Goal: Task Accomplishment & Management: Manage account settings

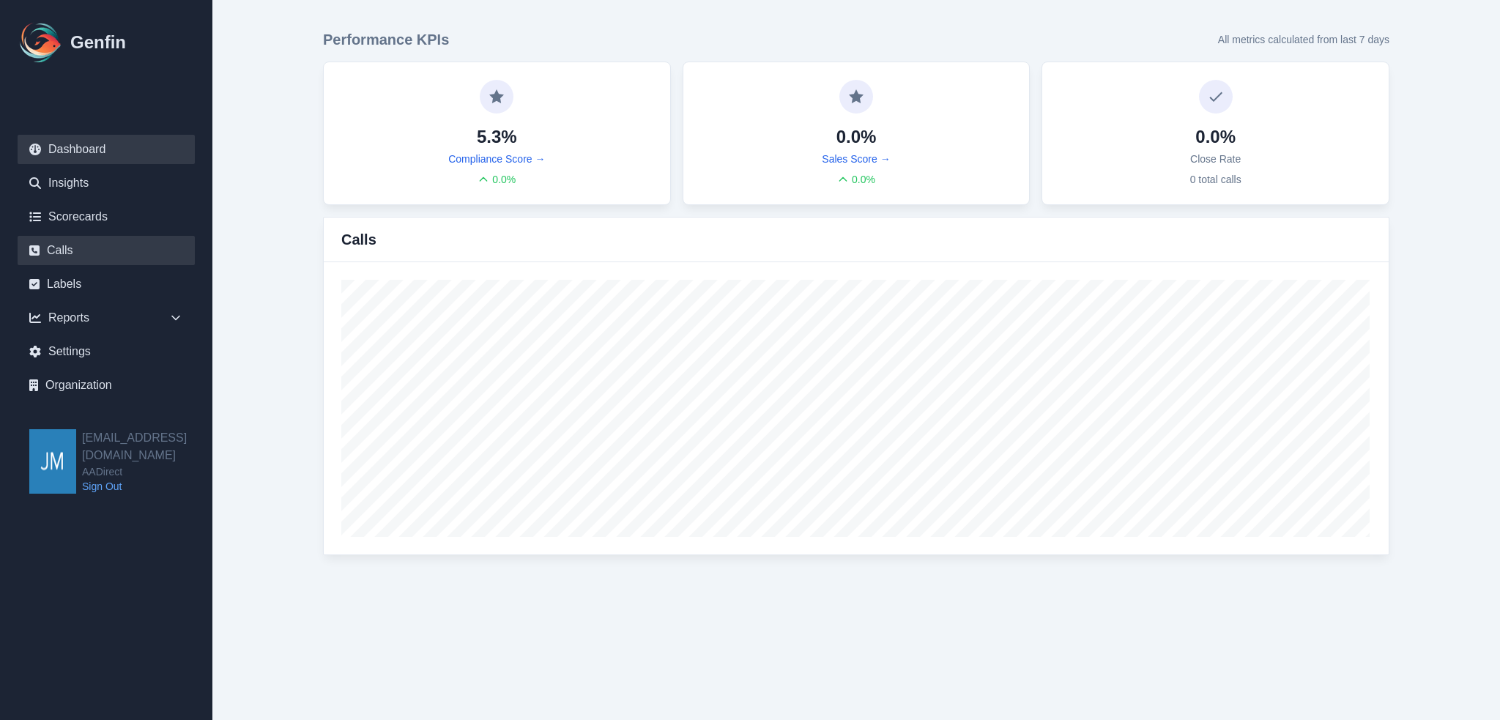
click at [55, 246] on link "Calls" at bounding box center [106, 250] width 177 height 29
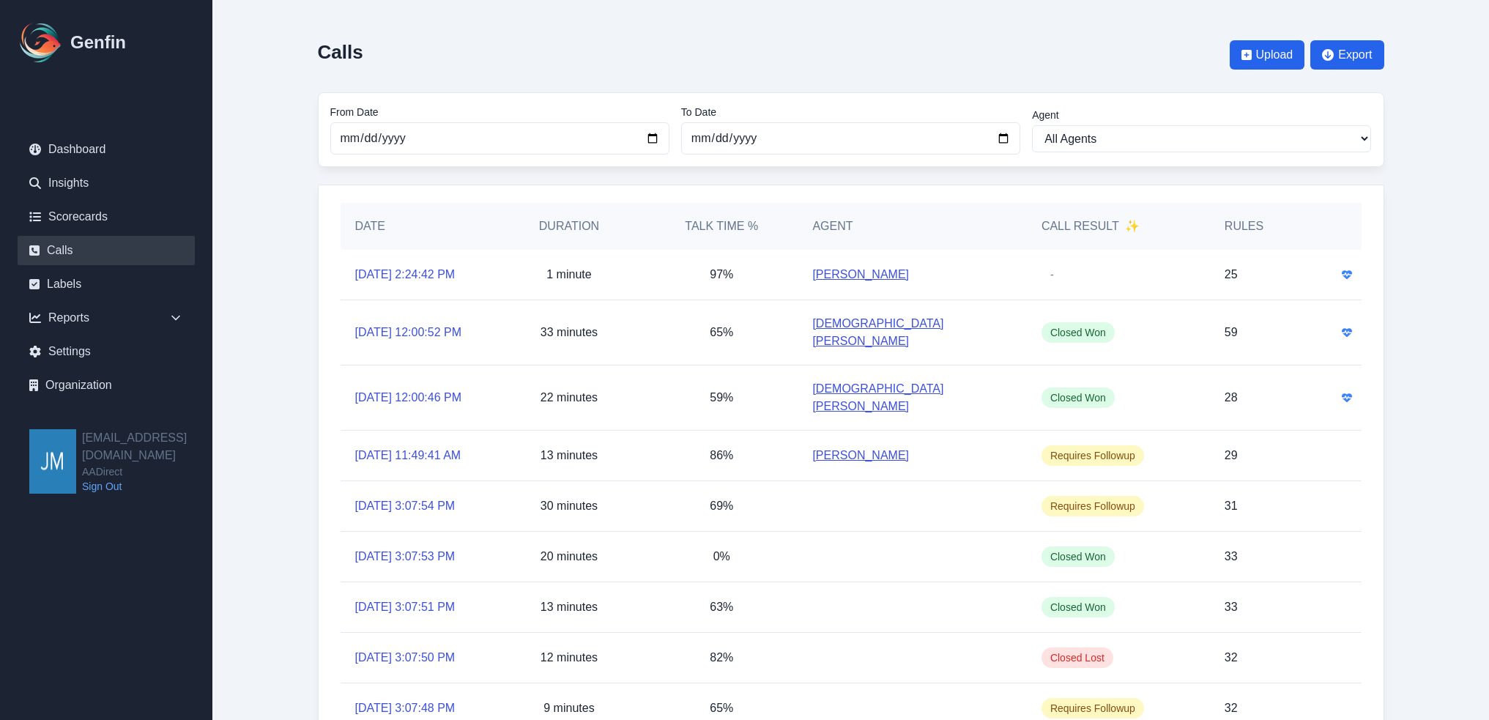
click at [1438, 235] on main "Calls Upload Export From Date [DATE] To Date [DATE] Agent All Agents [PERSON_NA…" at bounding box center [850, 433] width 1276 height 867
click at [906, 42] on div "Calls Upload Export" at bounding box center [851, 54] width 1066 height 51
click at [1443, 136] on main "Calls Upload Export From Date [DATE] To Date [DATE] Agent All Agents [PERSON_NA…" at bounding box center [850, 433] width 1276 height 867
click at [1022, 48] on div "Calls Upload Export" at bounding box center [851, 54] width 1066 height 51
drag, startPoint x: 275, startPoint y: 46, endPoint x: 523, endPoint y: 46, distance: 247.5
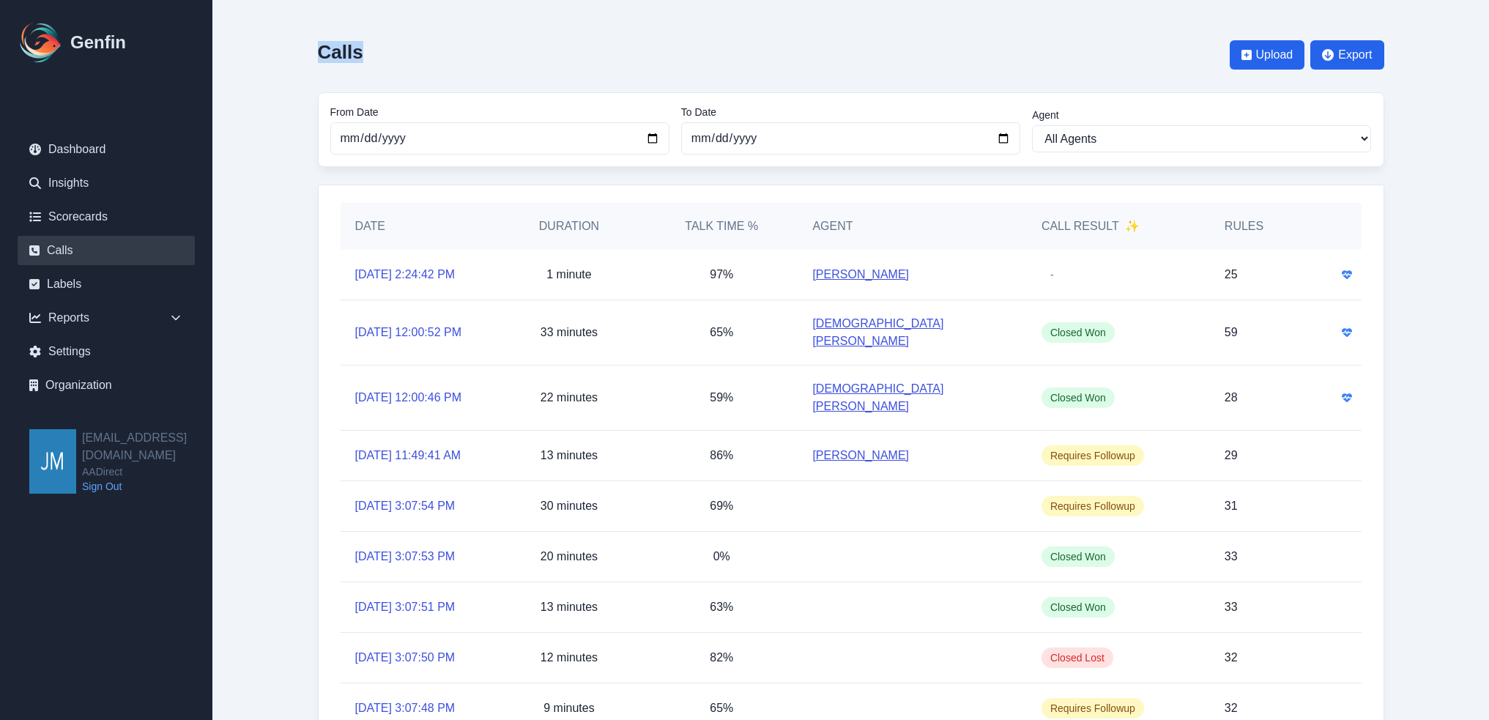
click at [523, 46] on main "Calls Upload Export From Date [DATE] To Date [DATE] Agent All Agents [PERSON_NA…" at bounding box center [850, 433] width 1276 height 867
click at [523, 45] on div "Calls Upload Export" at bounding box center [851, 54] width 1066 height 51
click at [436, 44] on div "Calls Upload Export" at bounding box center [851, 54] width 1066 height 51
drag, startPoint x: 292, startPoint y: 53, endPoint x: 1443, endPoint y: 52, distance: 1150.4
click at [1438, 53] on main "Calls Upload Export From Date [DATE] To Date [DATE] Agent All Agents [PERSON_NA…" at bounding box center [850, 433] width 1276 height 867
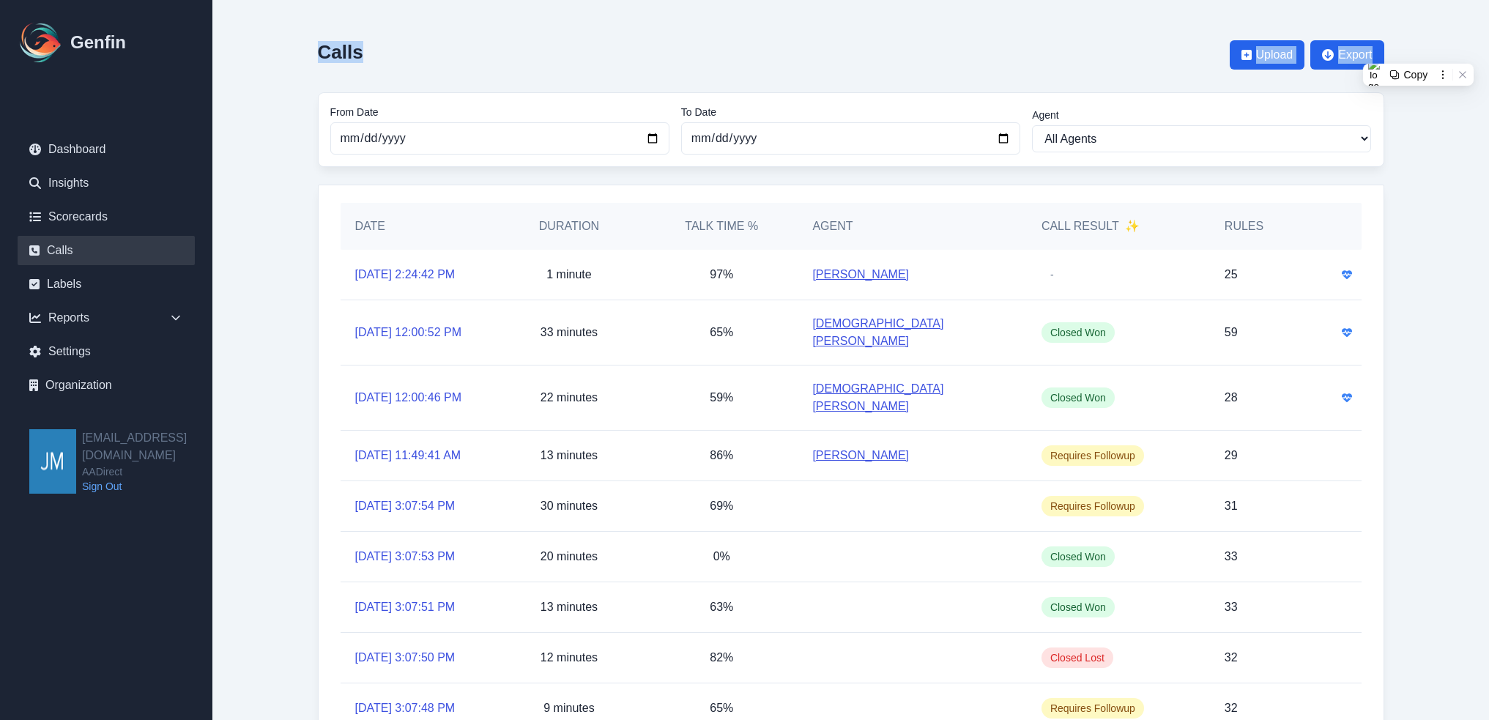
click at [1442, 29] on main "Calls Upload Export From Date [DATE] To Date [DATE] Agent All Agents [PERSON_NA…" at bounding box center [850, 433] width 1276 height 867
click at [1437, 108] on main "Calls Upload Export From Date [DATE] To Date [DATE] Agent All Agents [PERSON_NA…" at bounding box center [850, 433] width 1276 height 867
click at [77, 229] on link "Scorecards" at bounding box center [106, 216] width 177 height 29
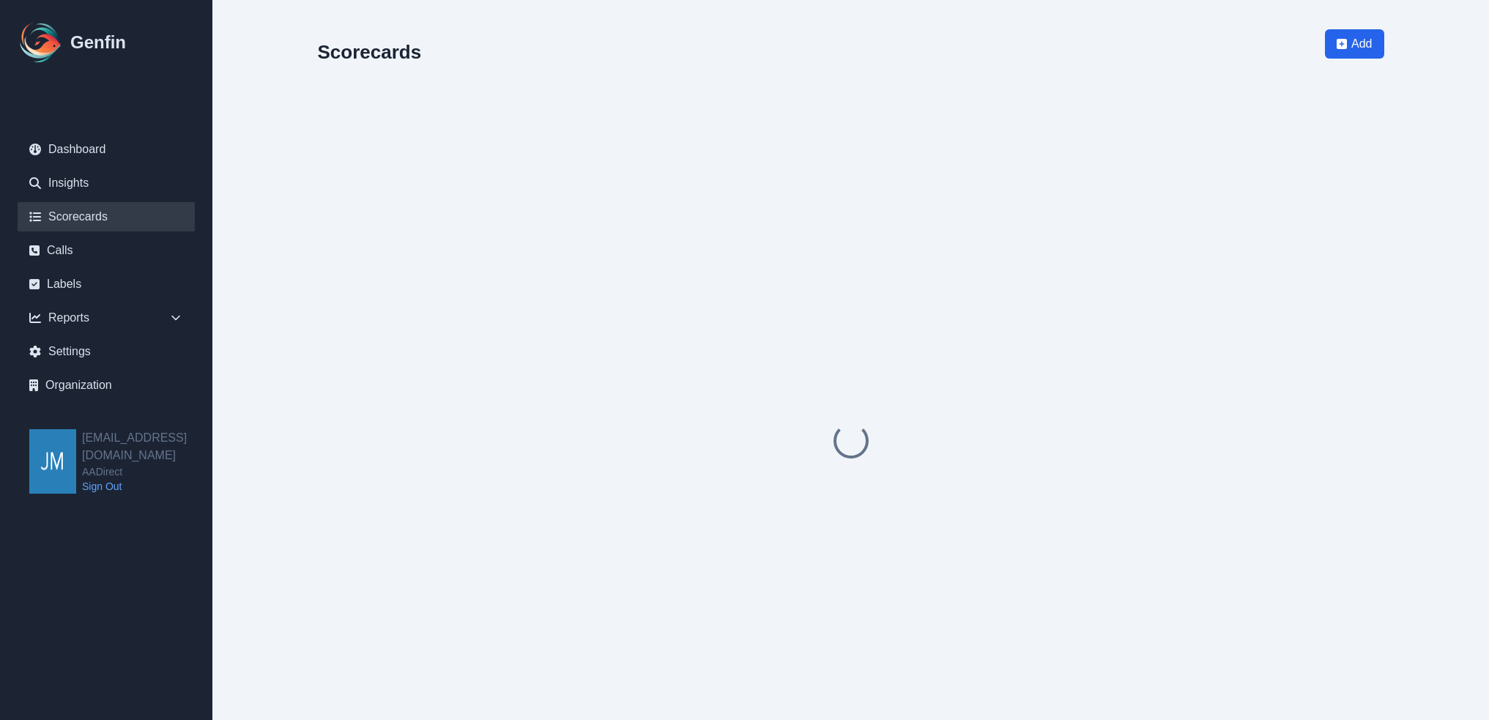
click at [80, 217] on link "Scorecards" at bounding box center [106, 216] width 177 height 29
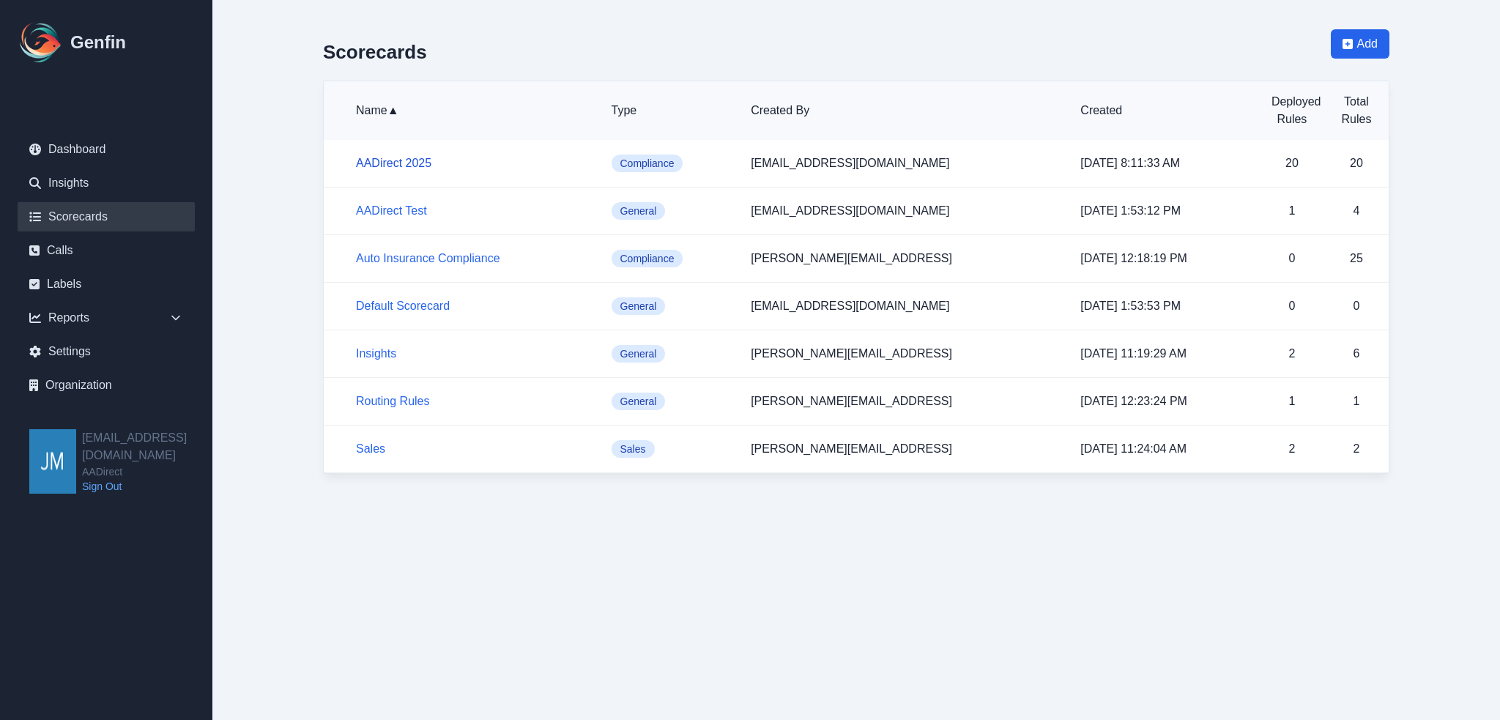
click at [412, 162] on link "AADirect 2025" at bounding box center [393, 163] width 75 height 12
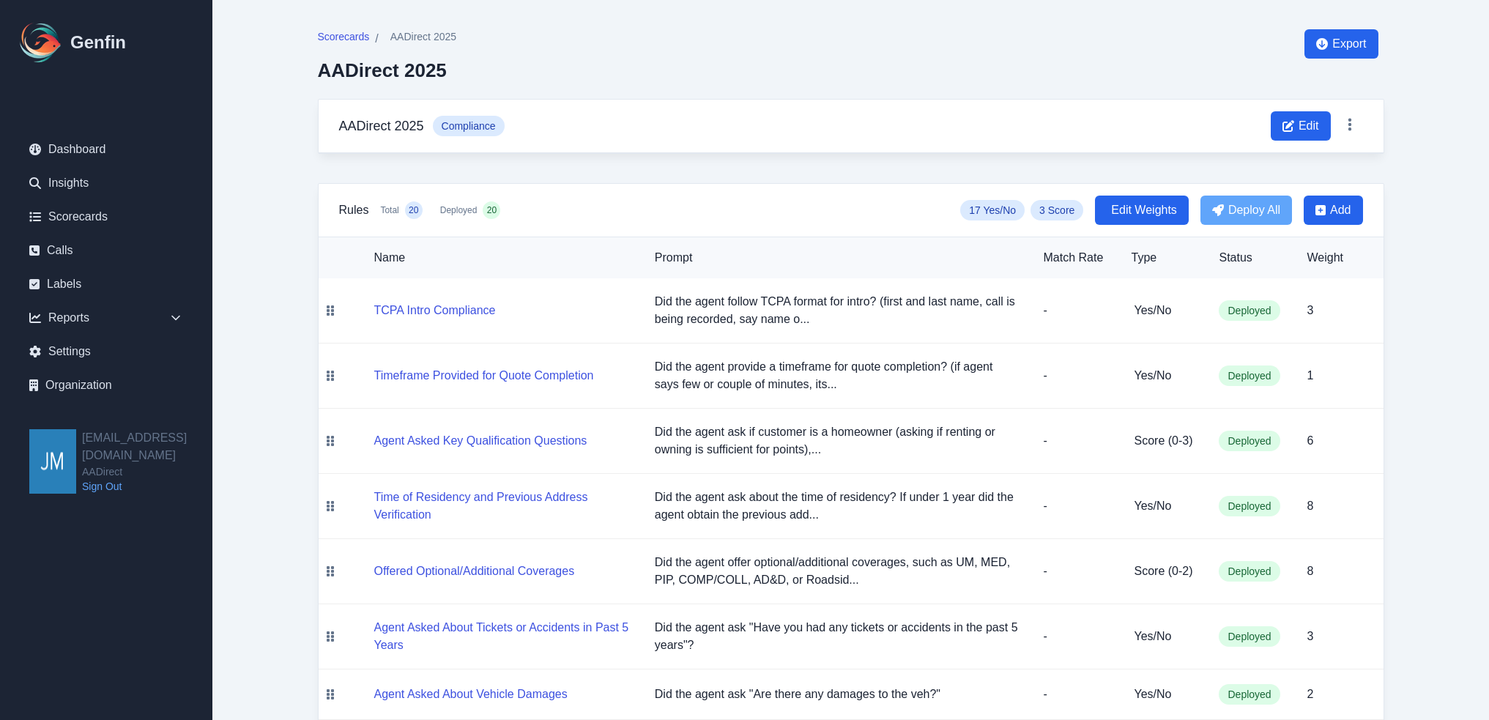
click at [1164, 211] on span "Edit Weights" at bounding box center [1144, 210] width 66 height 18
click at [981, 212] on span "17 Yes/No" at bounding box center [990, 210] width 64 height 21
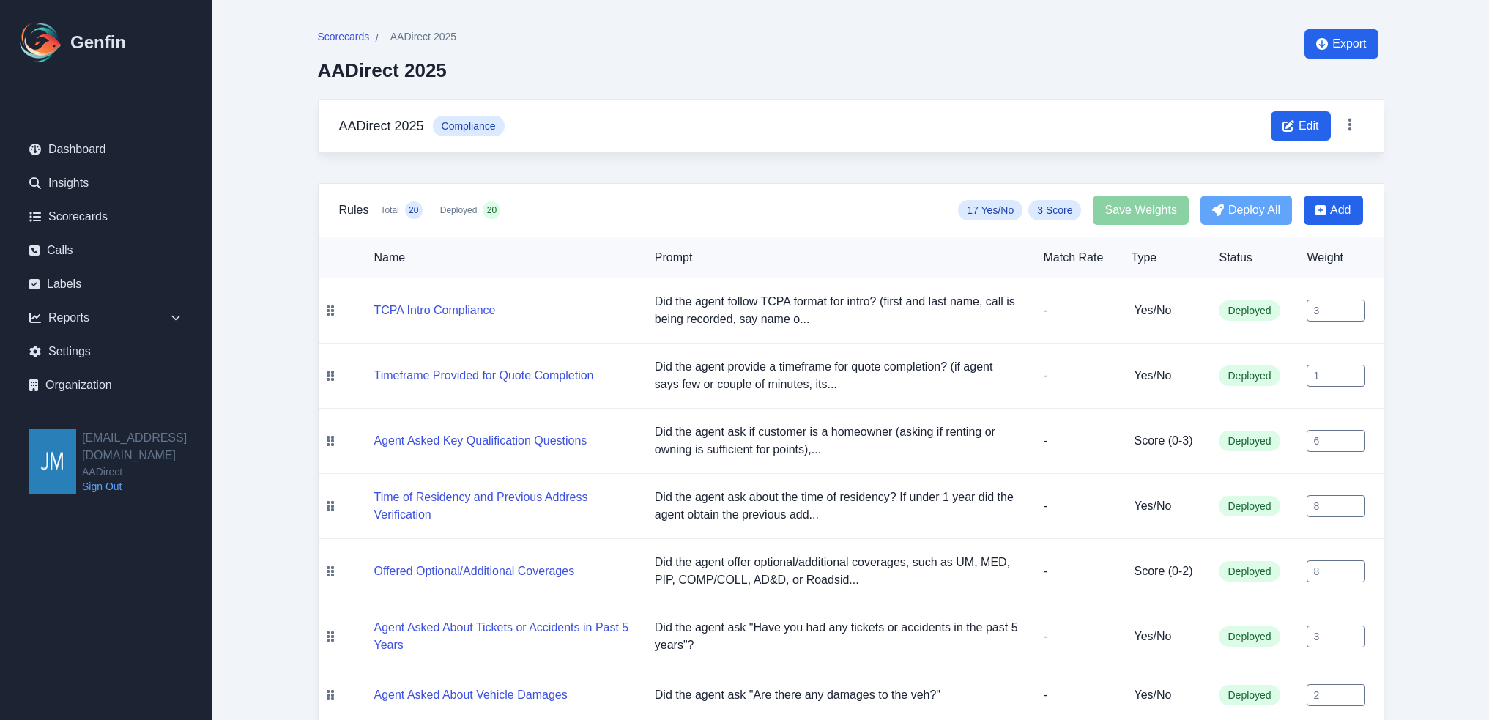
click at [1317, 129] on span "Edit" at bounding box center [1308, 126] width 21 height 18
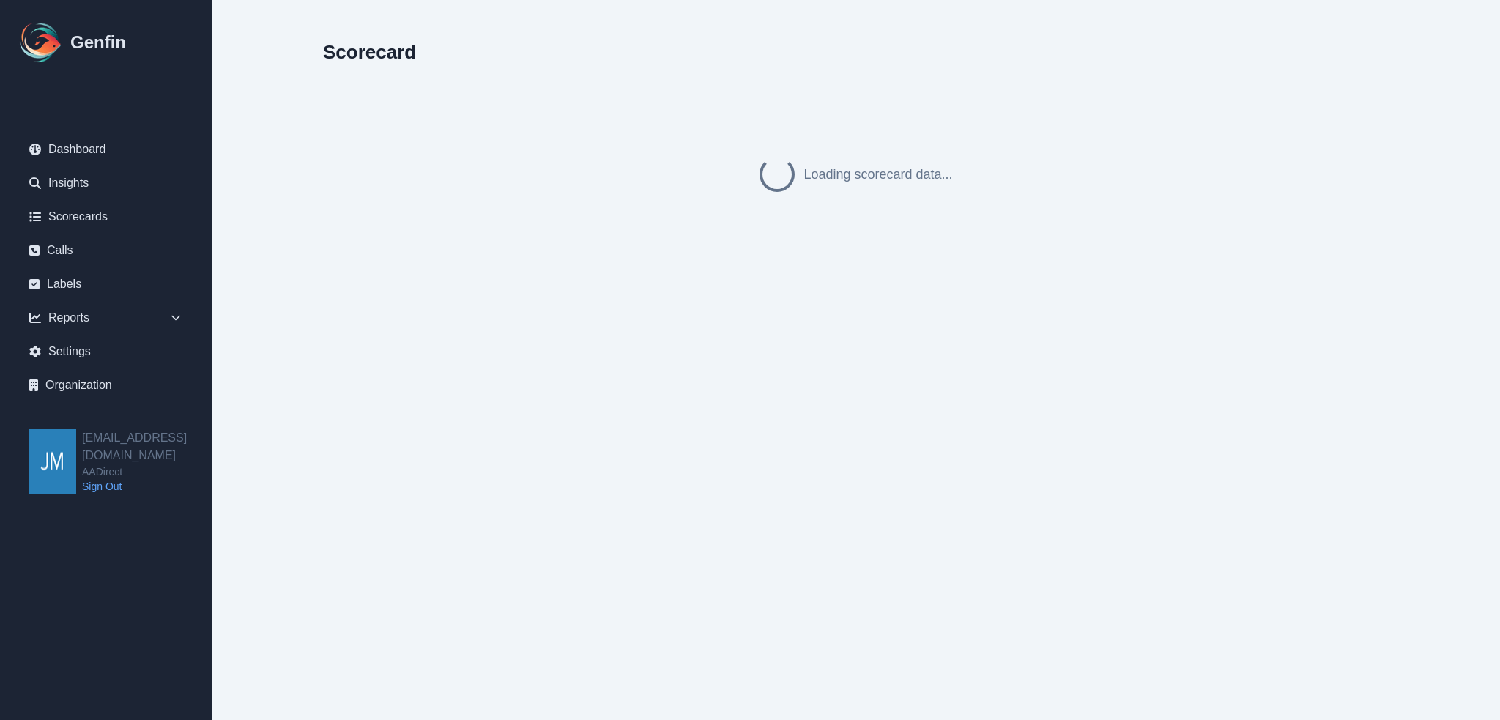
select select "compliance"
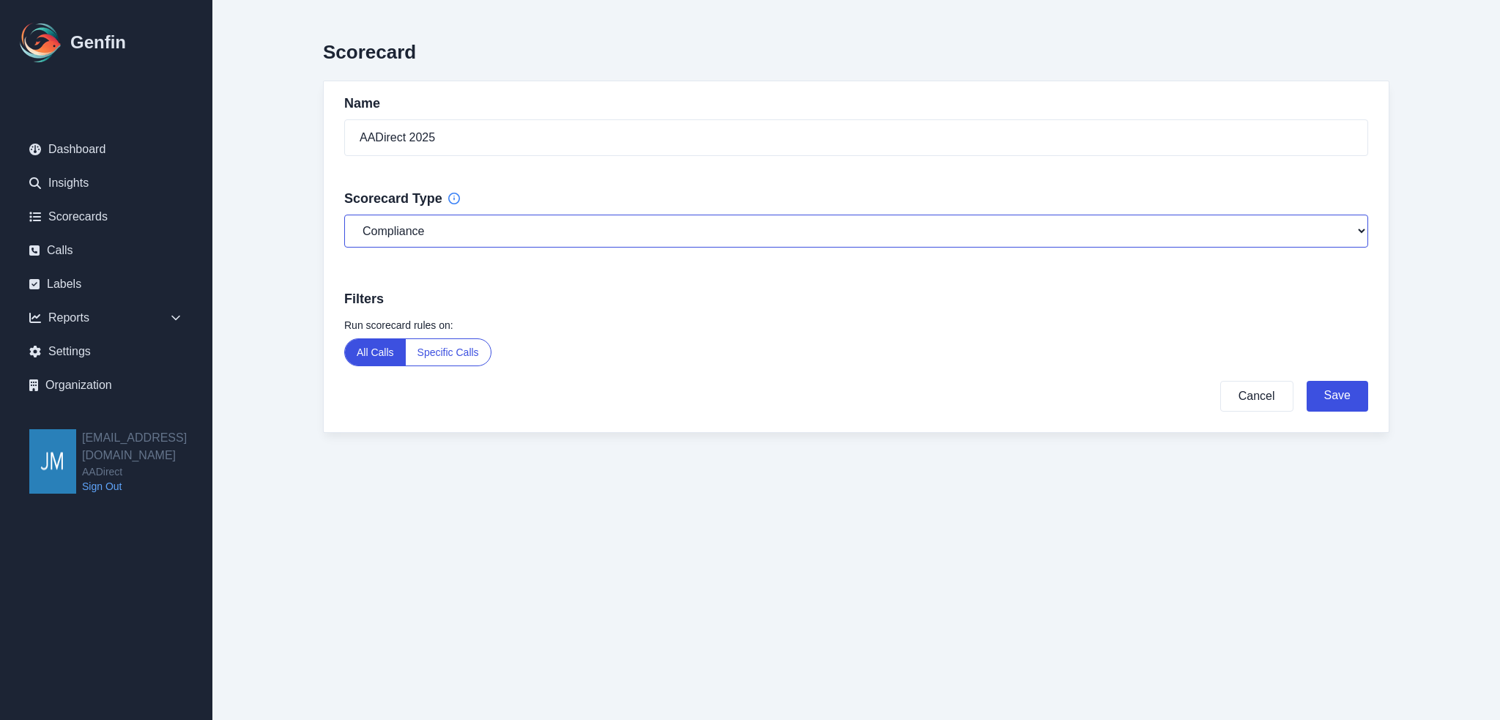
click at [724, 237] on select "General Compliance Sales" at bounding box center [856, 231] width 1024 height 33
click at [846, 369] on form "Run scorecard rules on: All Calls Specific Calls Cancel Save" at bounding box center [856, 365] width 1024 height 94
click at [1342, 392] on button "Save" at bounding box center [1337, 396] width 62 height 31
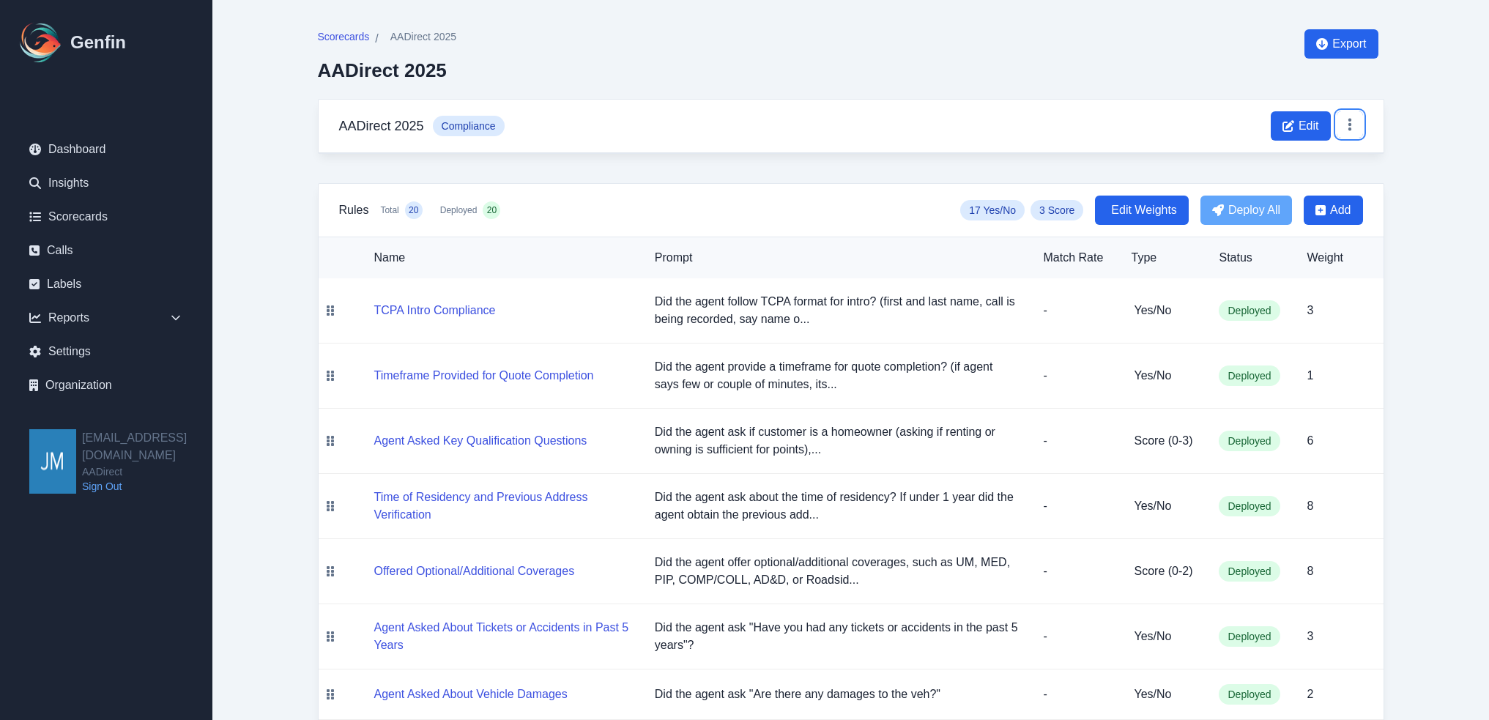
click at [1350, 127] on icon at bounding box center [1349, 124] width 15 height 15
click at [817, 320] on p "Did the agent follow TCPA format for intro? (first and last name, call is being…" at bounding box center [837, 310] width 365 height 35
click at [434, 306] on button "TCPA Intro Compliance" at bounding box center [435, 311] width 122 height 18
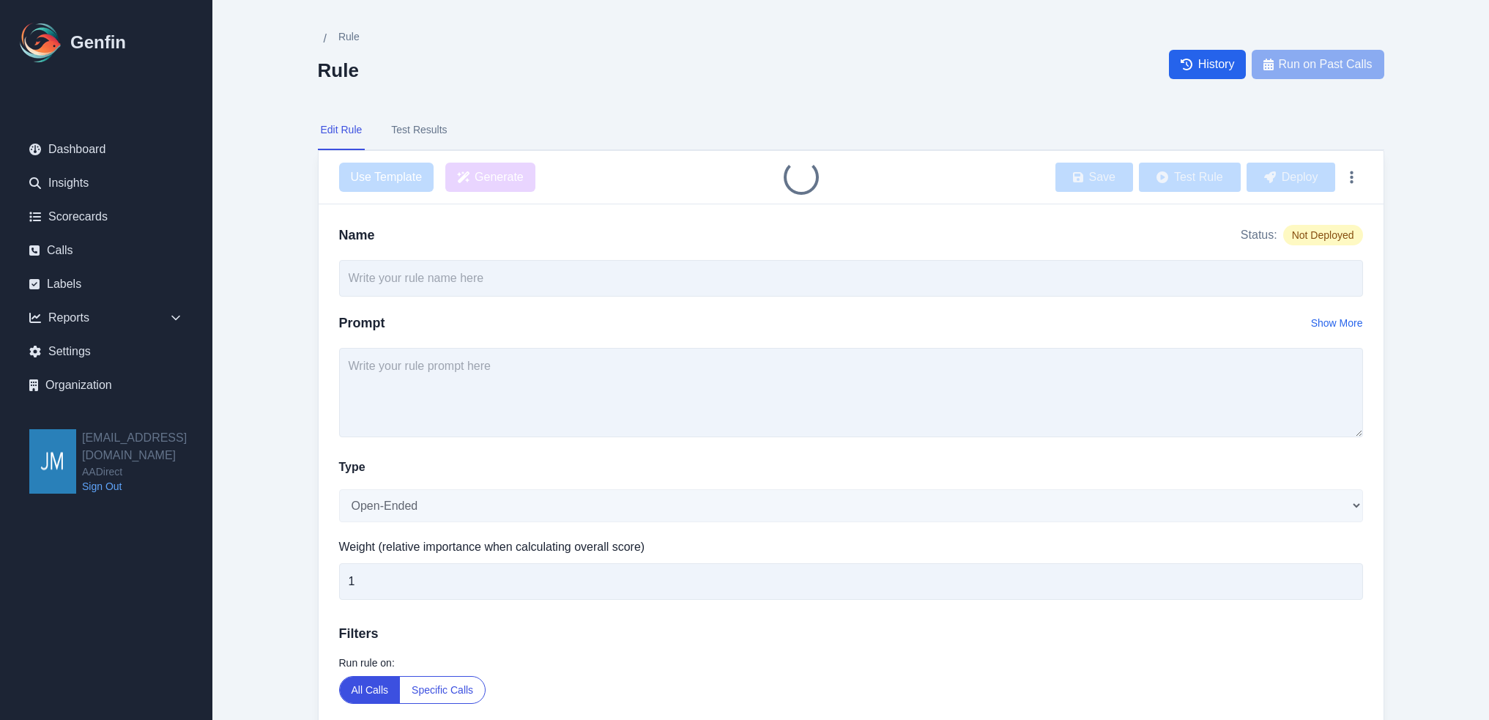
type input "TCPA Intro Compliance"
type textarea "Did the agent follow TCPA format for intro? (first and last name, call is being…"
select select "Yes/No"
type input "3"
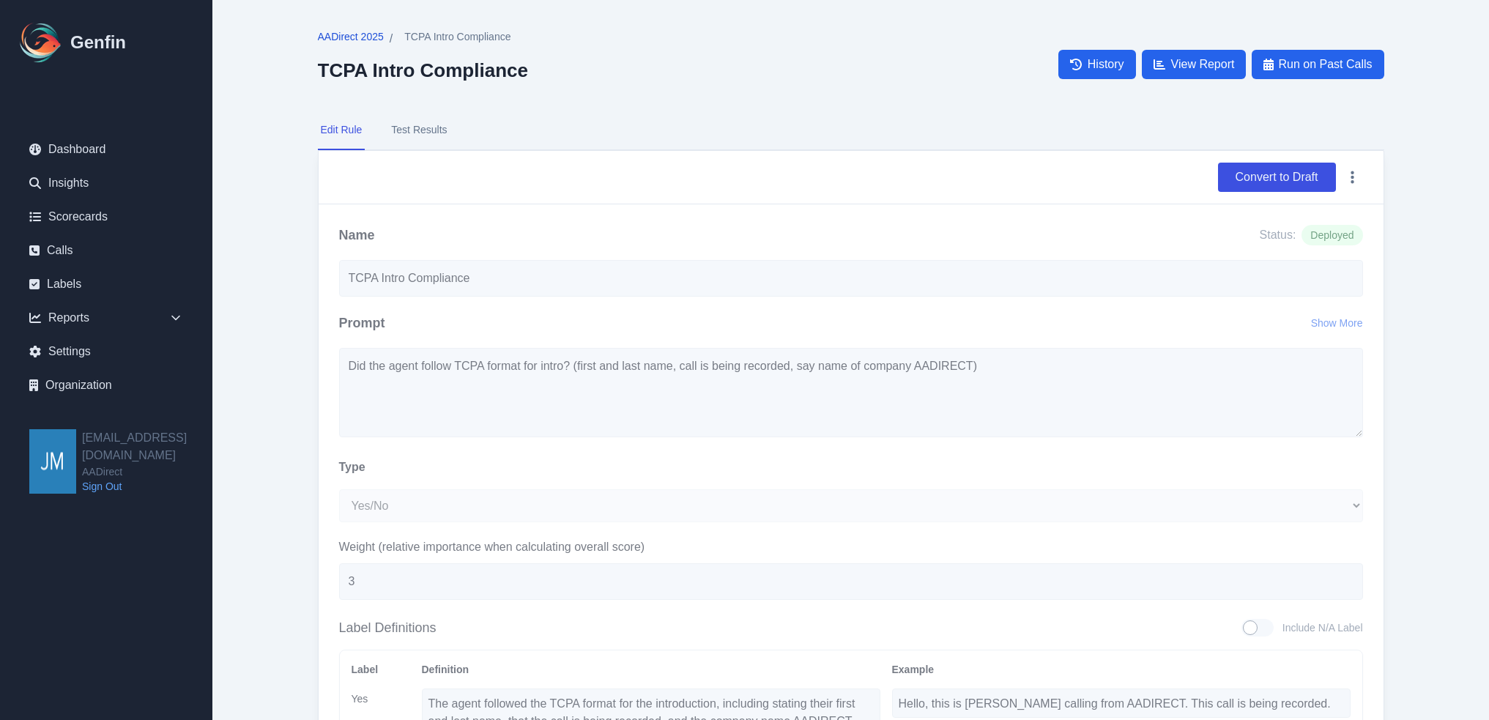
click at [346, 38] on span "AADirect 2025" at bounding box center [351, 36] width 66 height 15
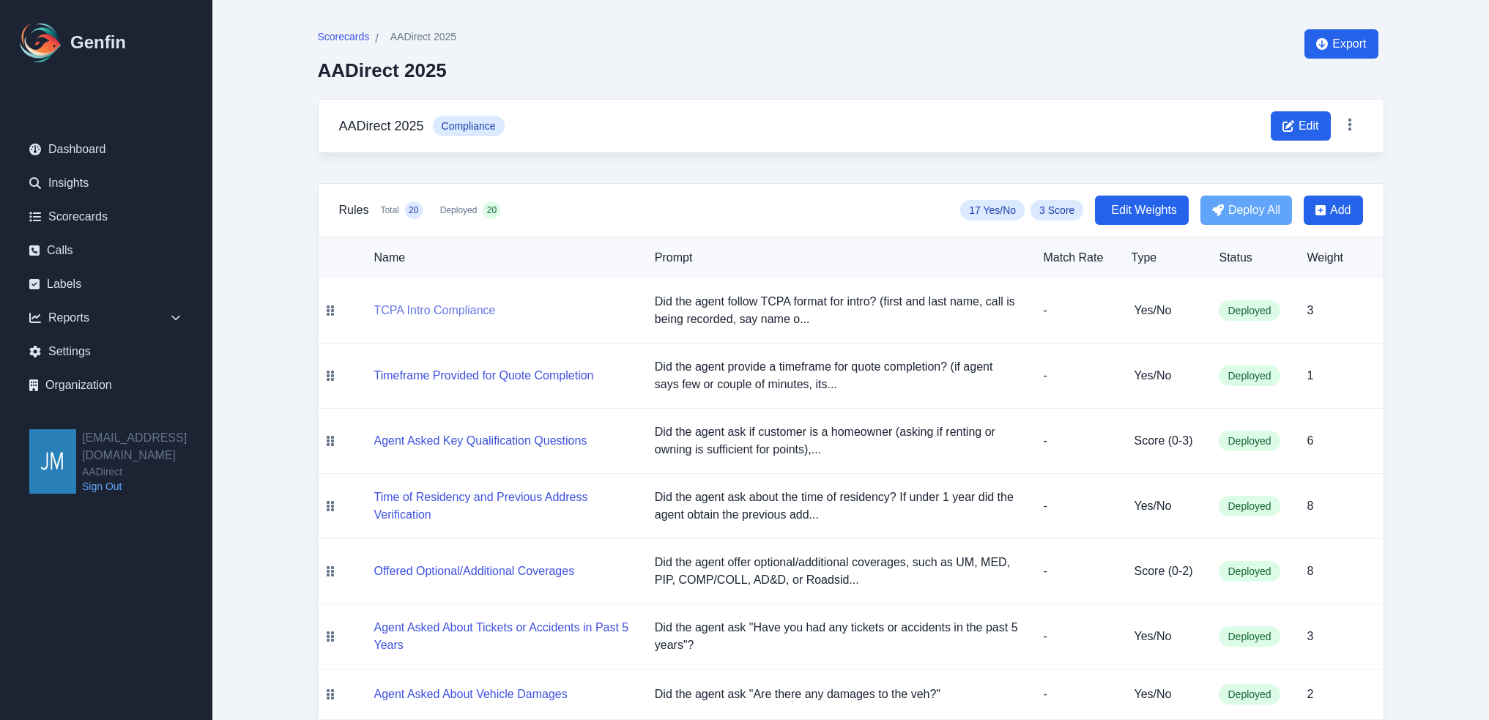
click at [444, 306] on button "TCPA Intro Compliance" at bounding box center [435, 311] width 122 height 18
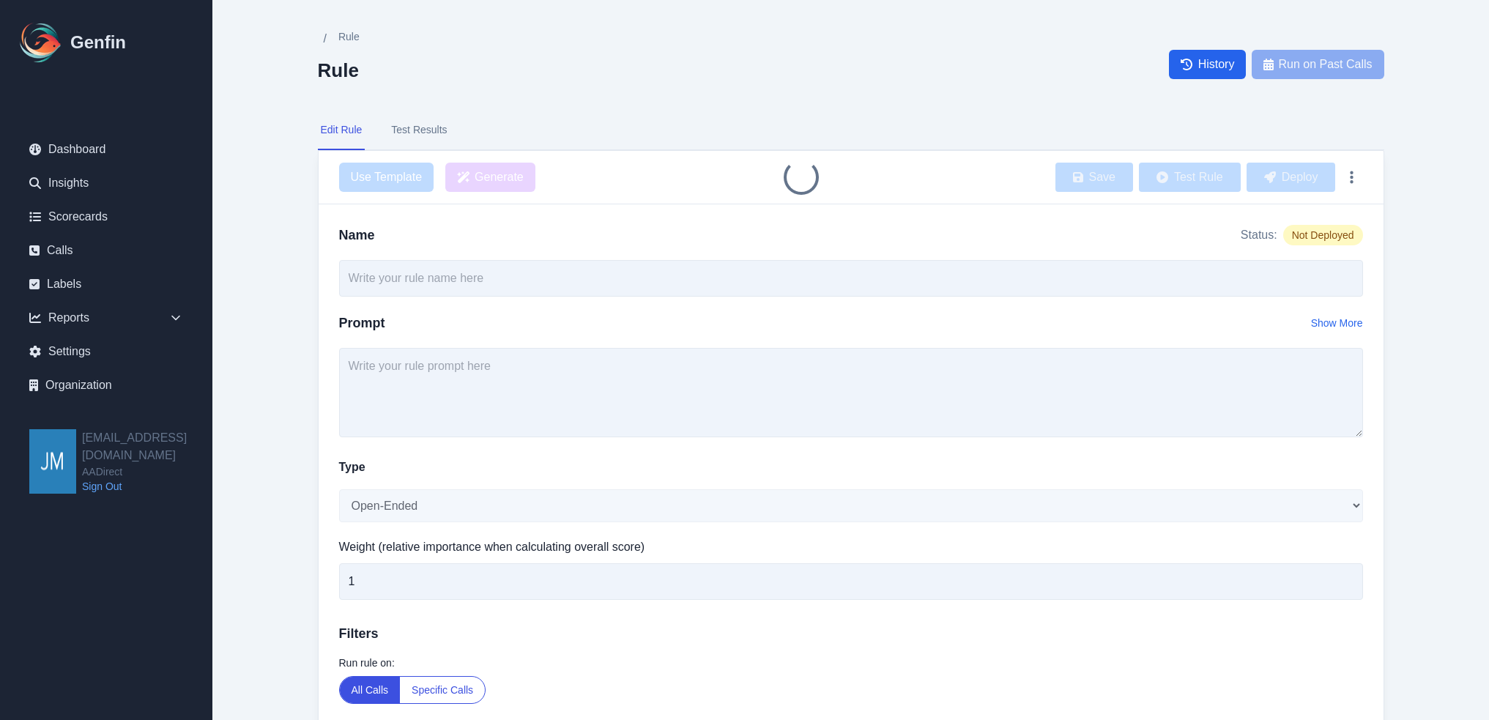
type input "TCPA Intro Compliance"
type textarea "Did the agent follow TCPA format for intro? (first and last name, call is being…"
select select "Yes/No"
type input "3"
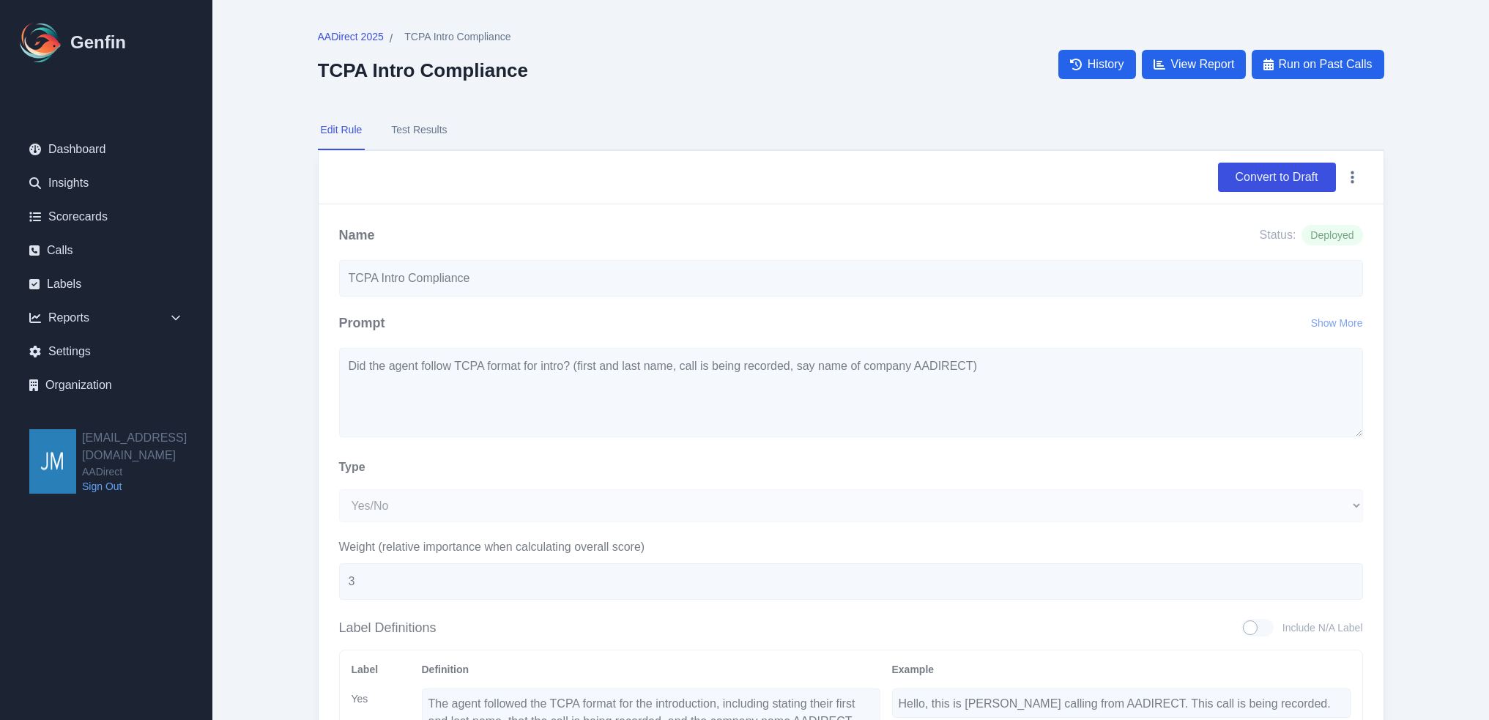
click at [426, 138] on button "Test Results" at bounding box center [419, 131] width 62 height 40
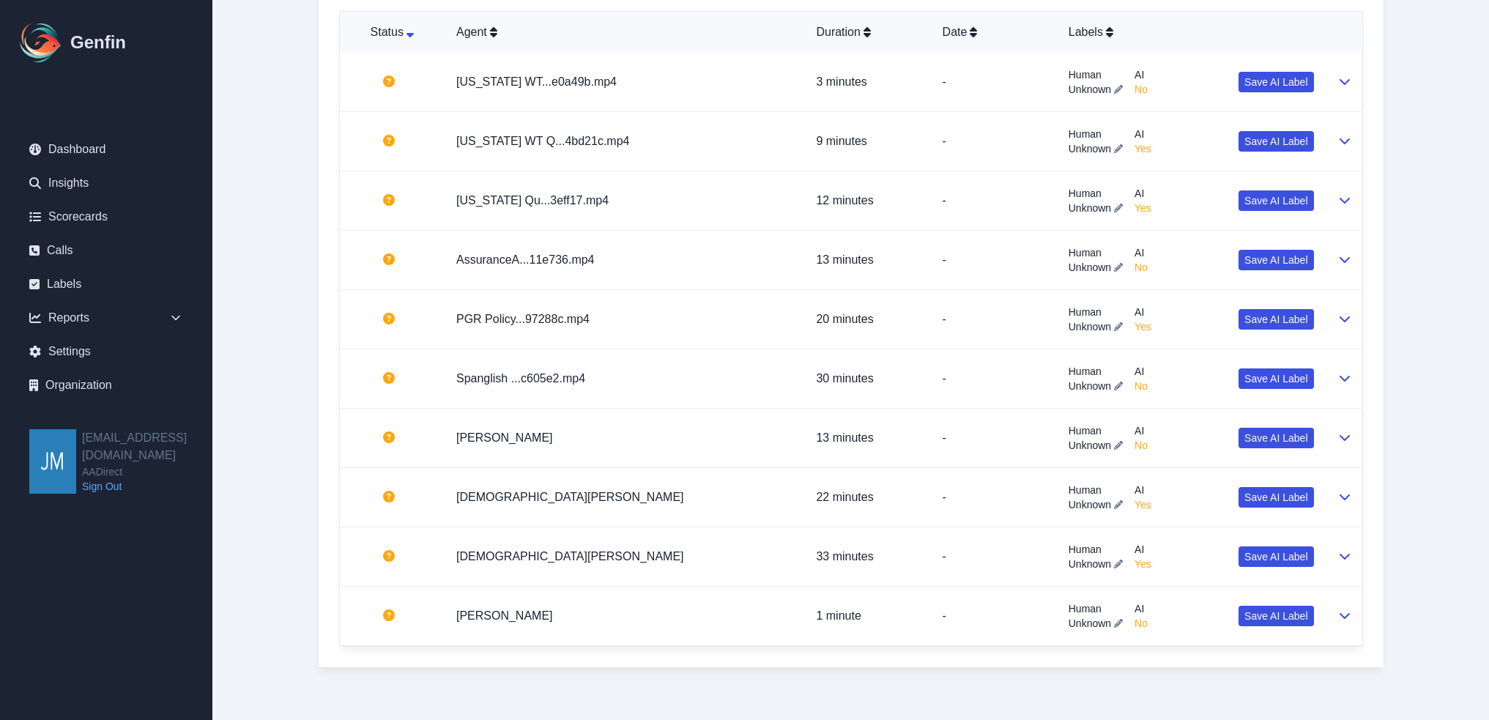
scroll to position [619, 0]
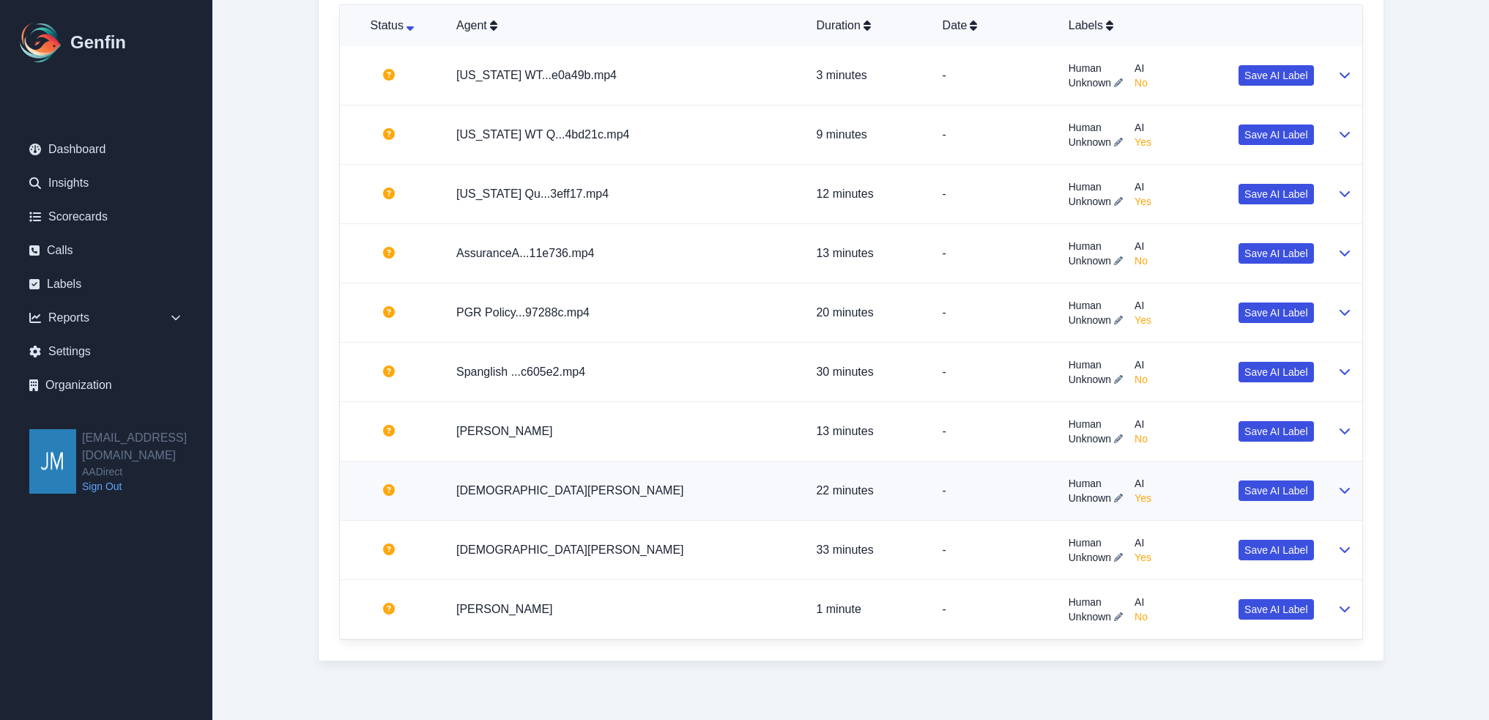
click at [1350, 489] on td at bounding box center [1343, 490] width 37 height 59
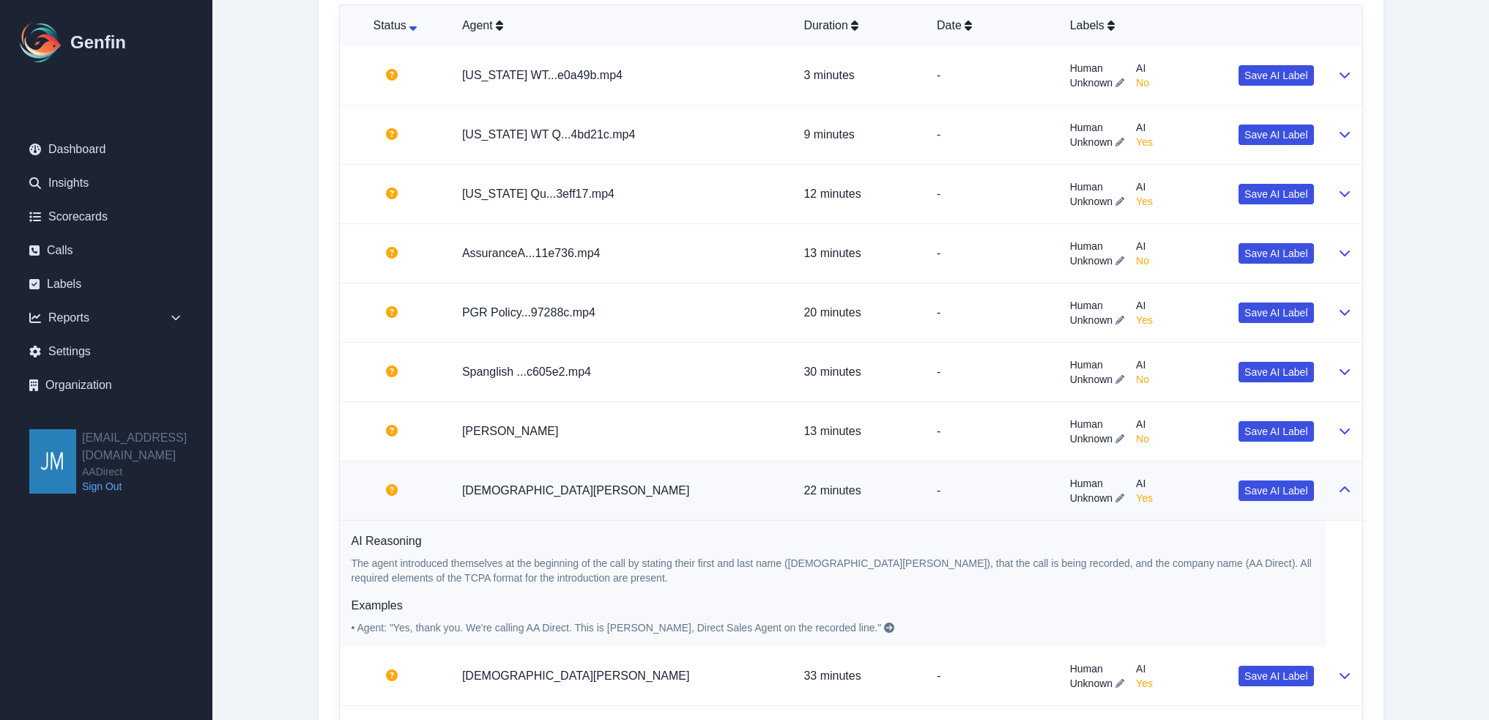
click at [882, 614] on div "Examples • Agent: "Yes, thank you. We're calling AA Direct. This is [PERSON_NAM…" at bounding box center [832, 616] width 962 height 38
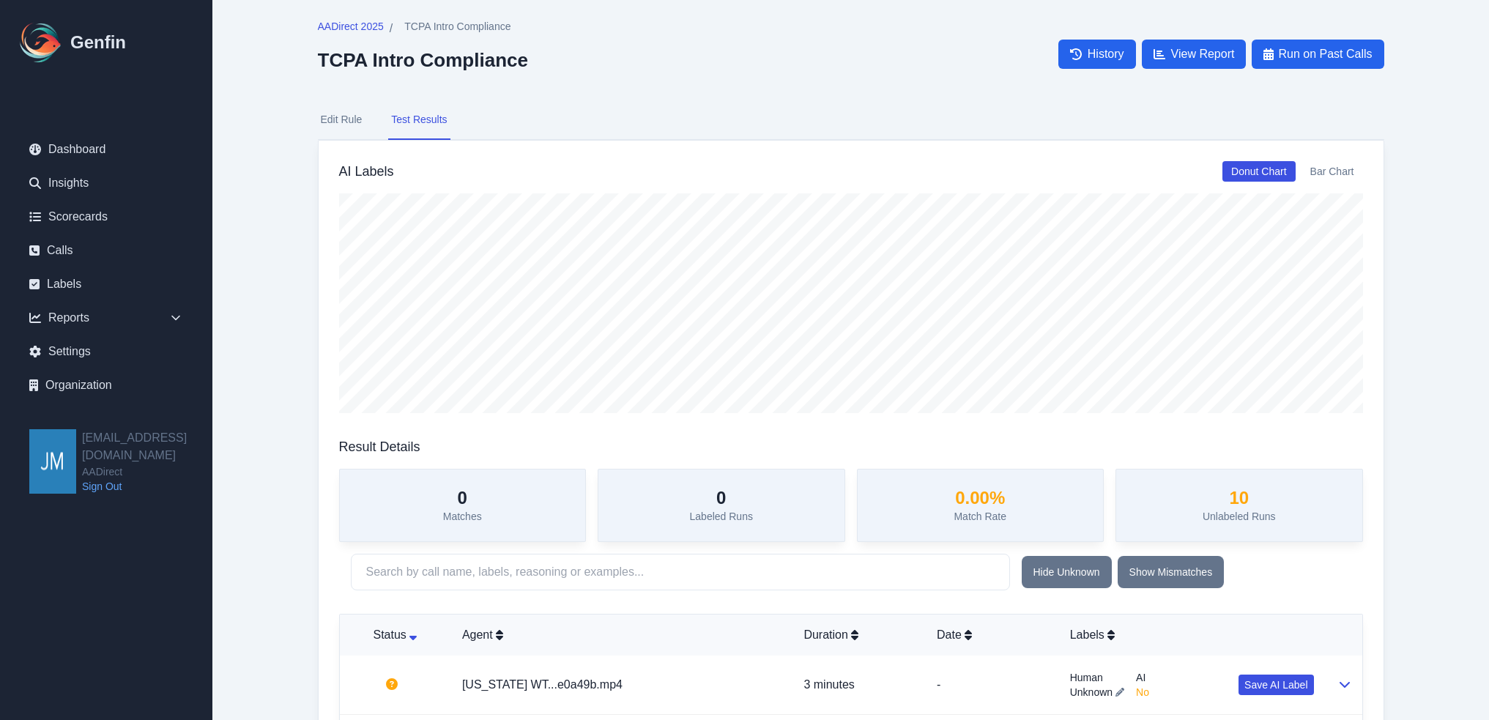
scroll to position [0, 0]
